Goal: Check status

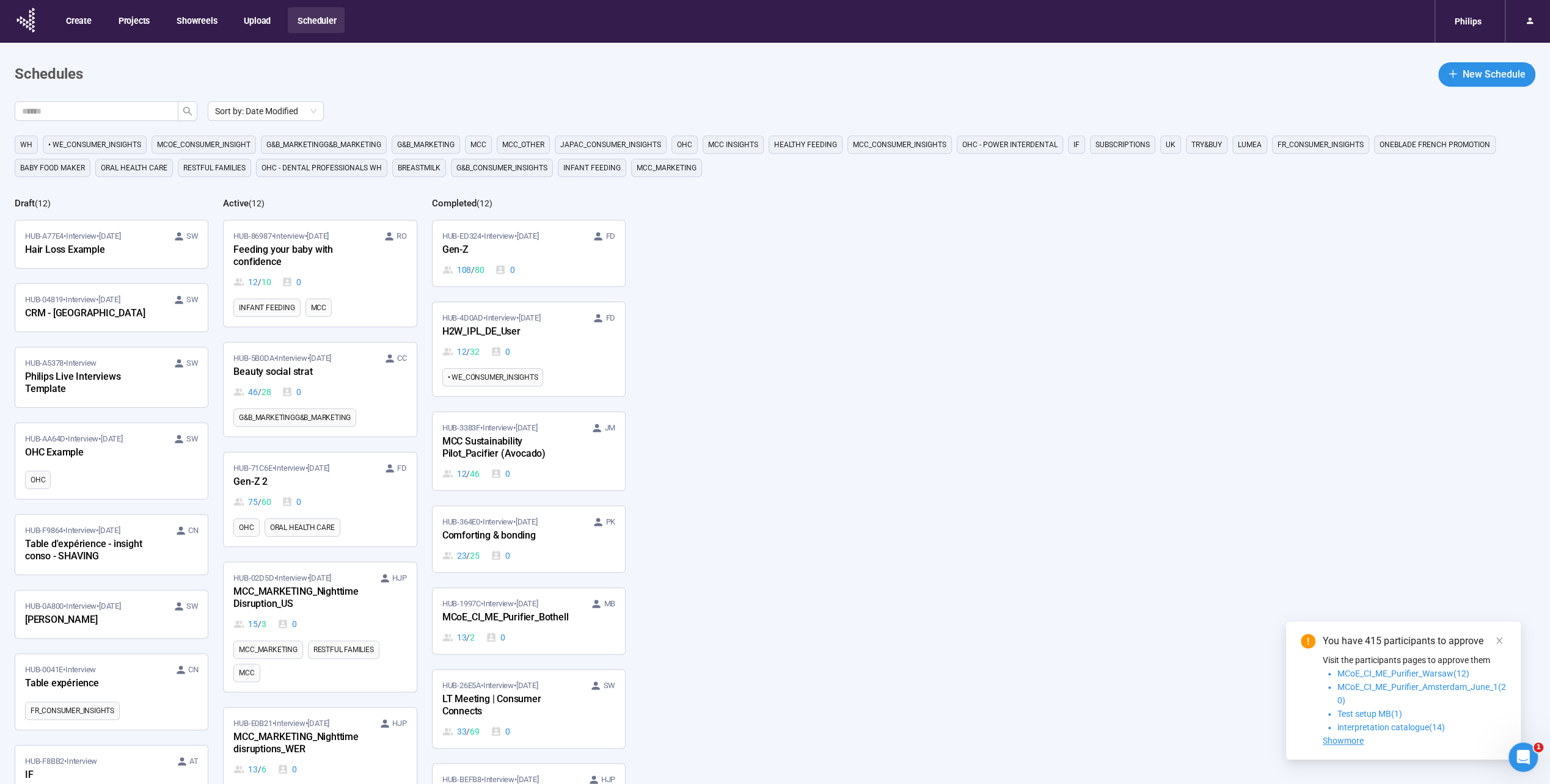
click at [68, 172] on span "Baby food maker" at bounding box center [52, 168] width 65 height 13
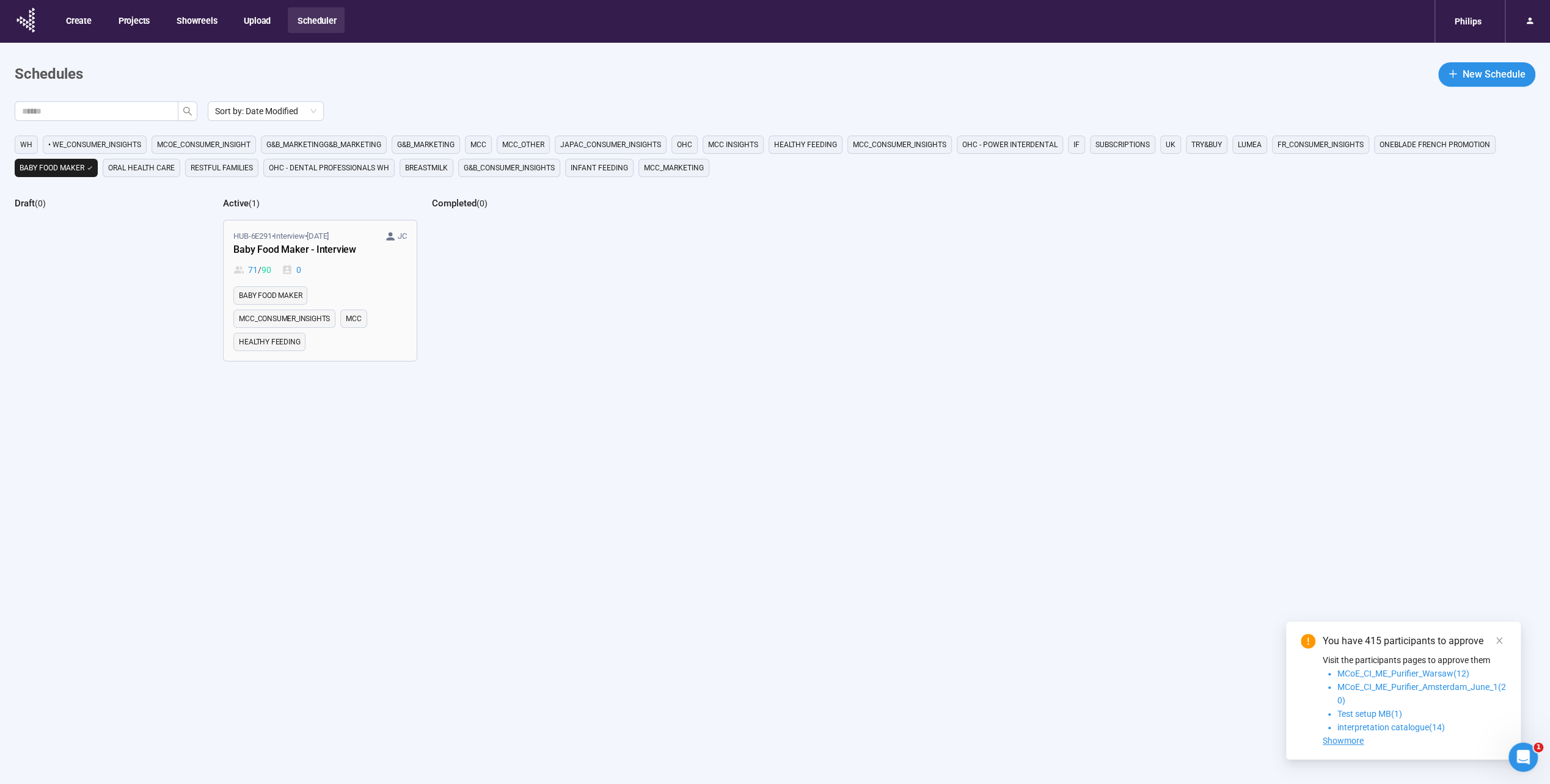
click at [329, 248] on div "Baby Food Maker - Interview" at bounding box center [300, 250] width 134 height 16
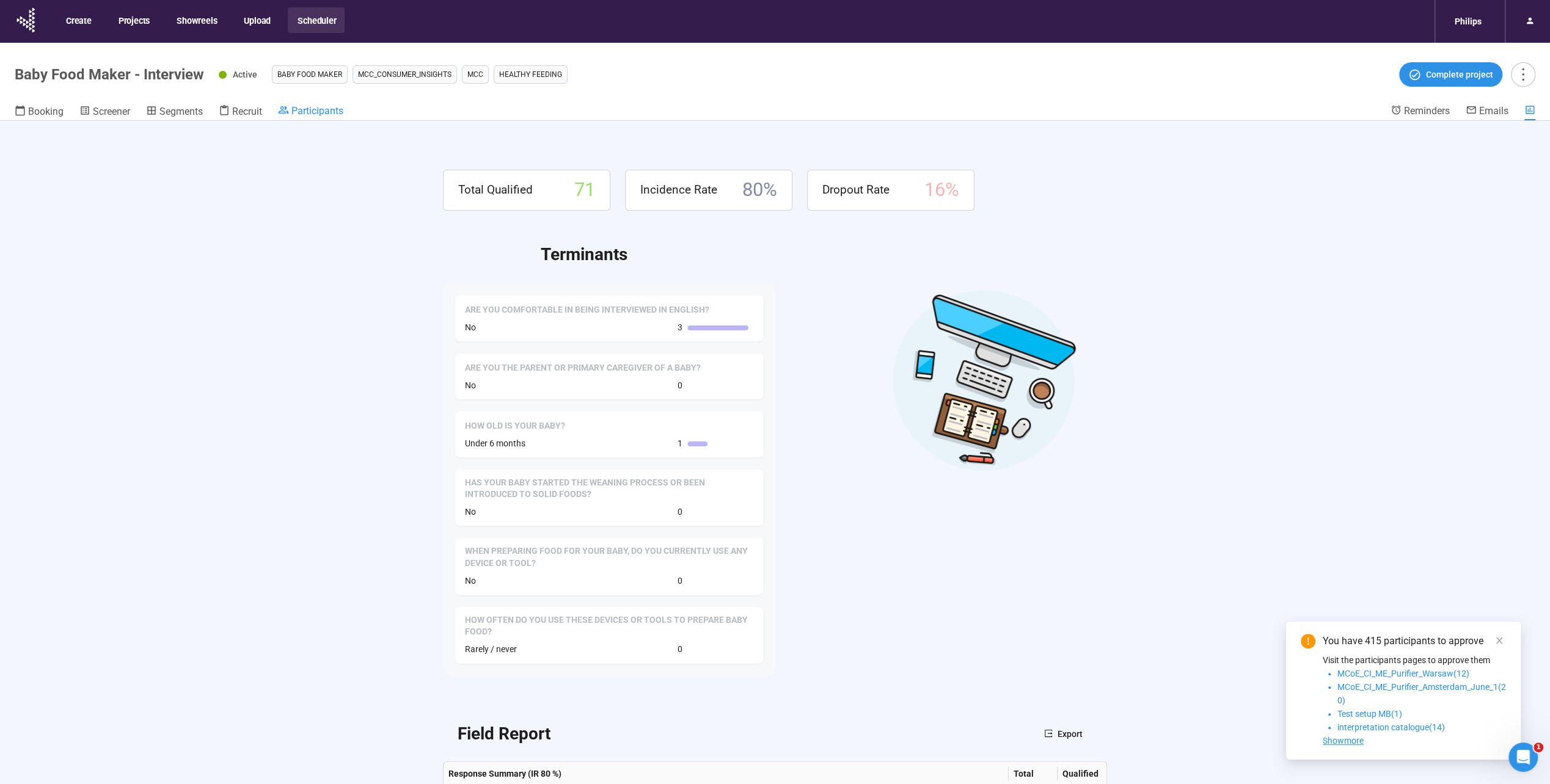
click at [329, 117] on link "Participants" at bounding box center [311, 112] width 66 height 14
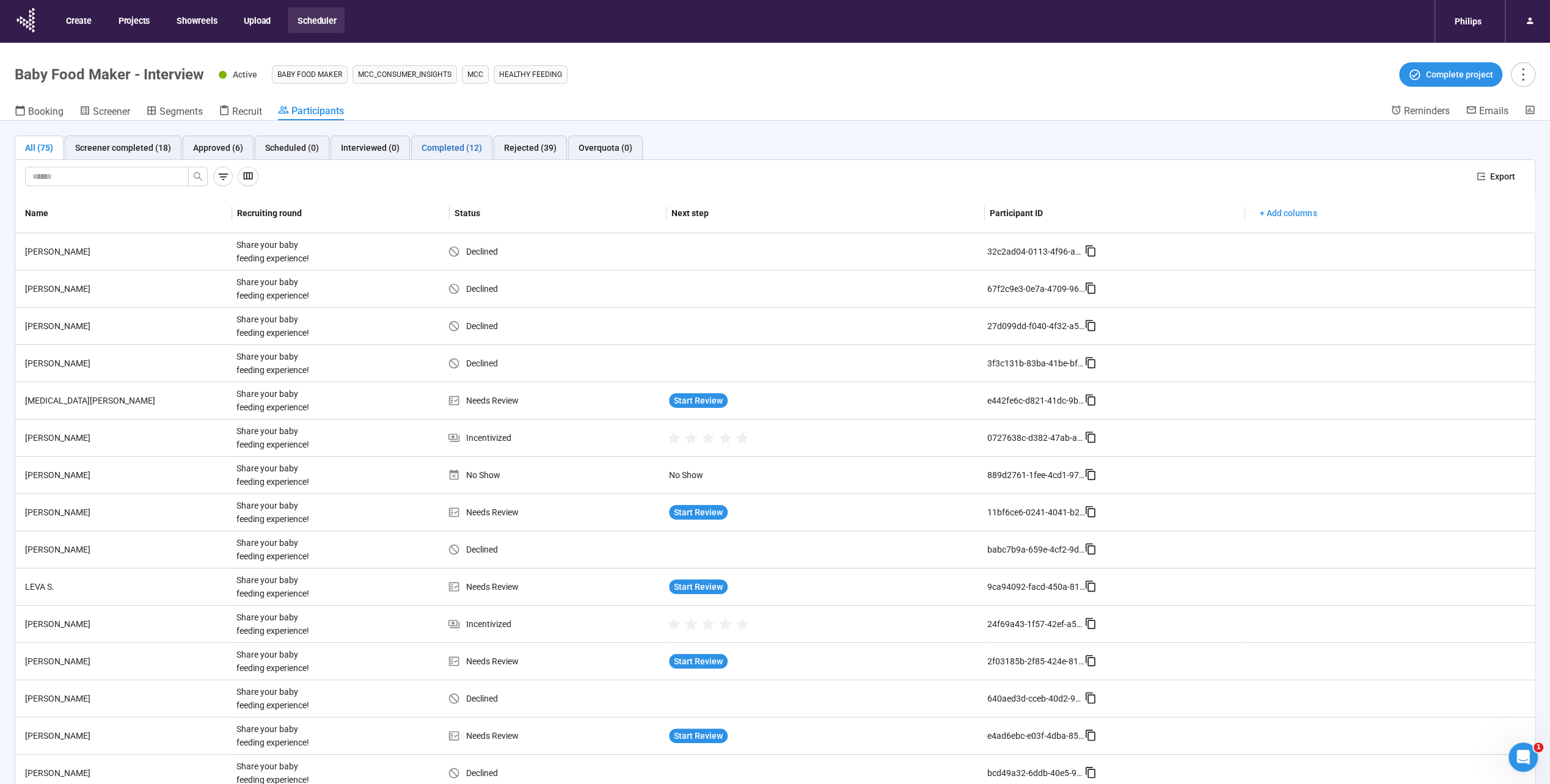
click at [424, 141] on div "Completed (12)" at bounding box center [451, 148] width 60 height 14
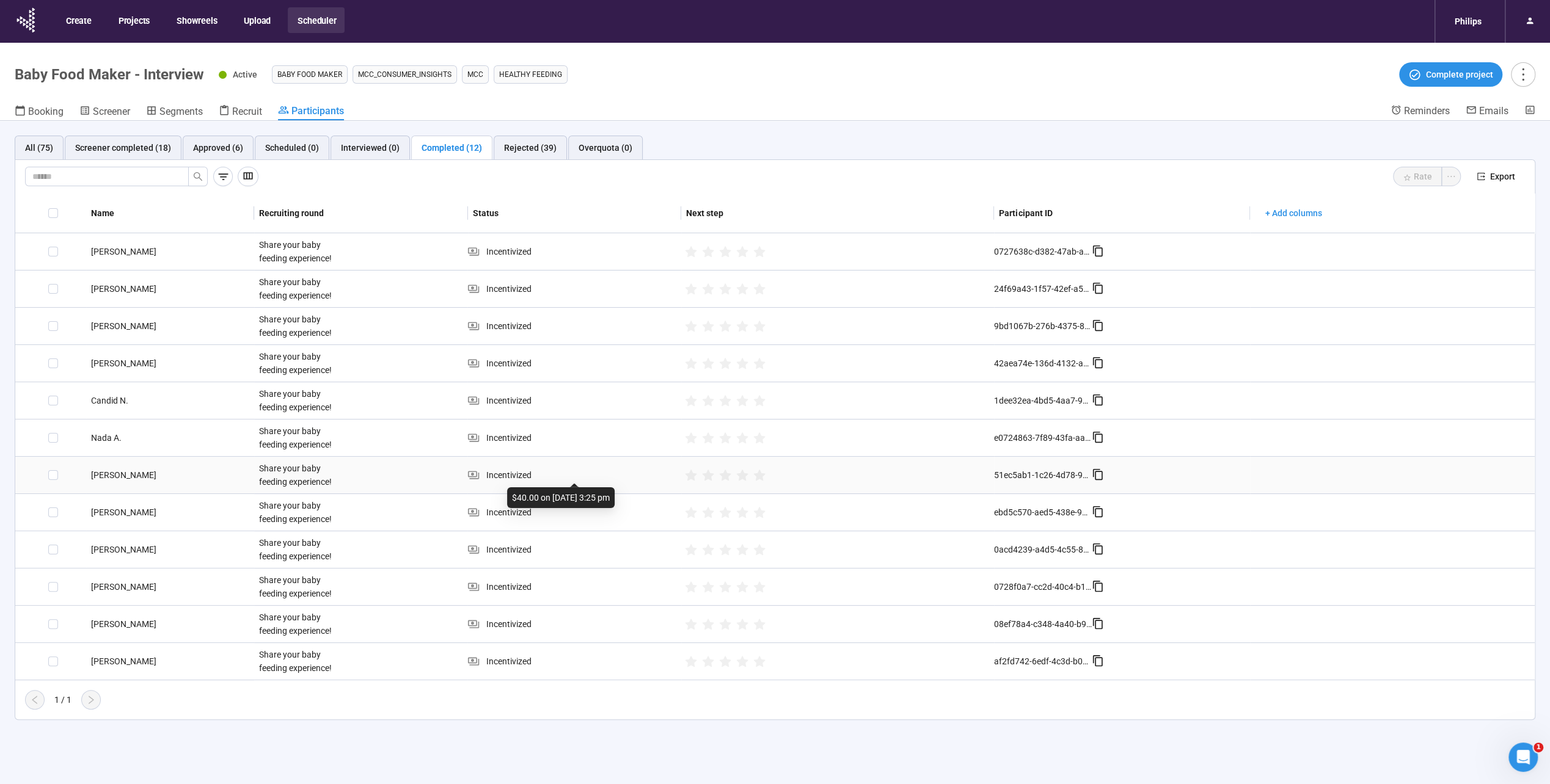
click at [517, 475] on div "Incentivized" at bounding box center [573, 474] width 213 height 14
click at [146, 28] on button "Projects" at bounding box center [133, 20] width 50 height 26
